Goal: Transaction & Acquisition: Purchase product/service

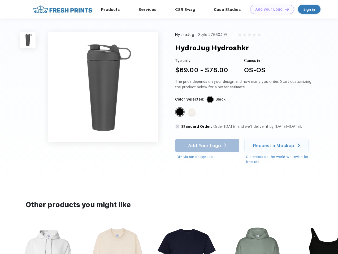
click at [270, 9] on link "Add your Logo Design Tool" at bounding box center [272, 9] width 44 height 9
click at [0, 0] on div "Design Tool" at bounding box center [0, 0] width 0 height 0
click at [284, 9] on link "Add your Logo Design Tool" at bounding box center [272, 9] width 44 height 9
click at [28, 40] on img at bounding box center [28, 40] width 16 height 16
click at [180, 112] on div "Standard Color" at bounding box center [179, 111] width 7 height 7
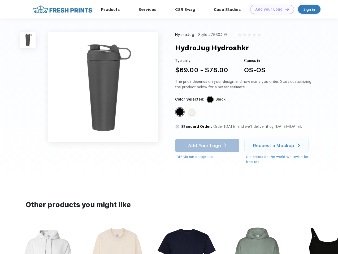
click at [192, 112] on div "Standard Color" at bounding box center [191, 111] width 7 height 7
click at [207, 146] on div "Add Your Logo DIY via our design tool. Ah shoot! This product isn't up in our d…" at bounding box center [207, 149] width 64 height 21
click at [277, 146] on div "Request a Mockup" at bounding box center [273, 145] width 41 height 5
